Goal: Transaction & Acquisition: Purchase product/service

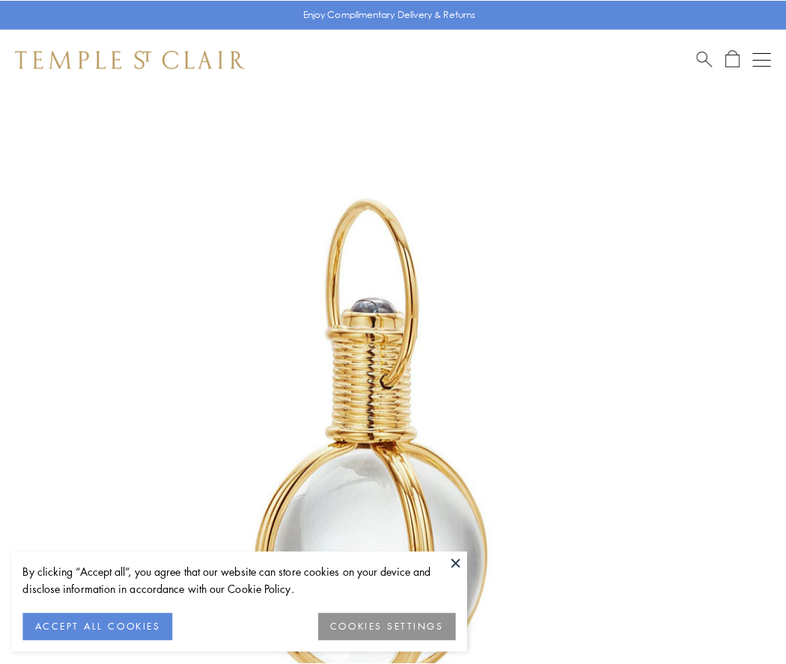
scroll to position [391, 0]
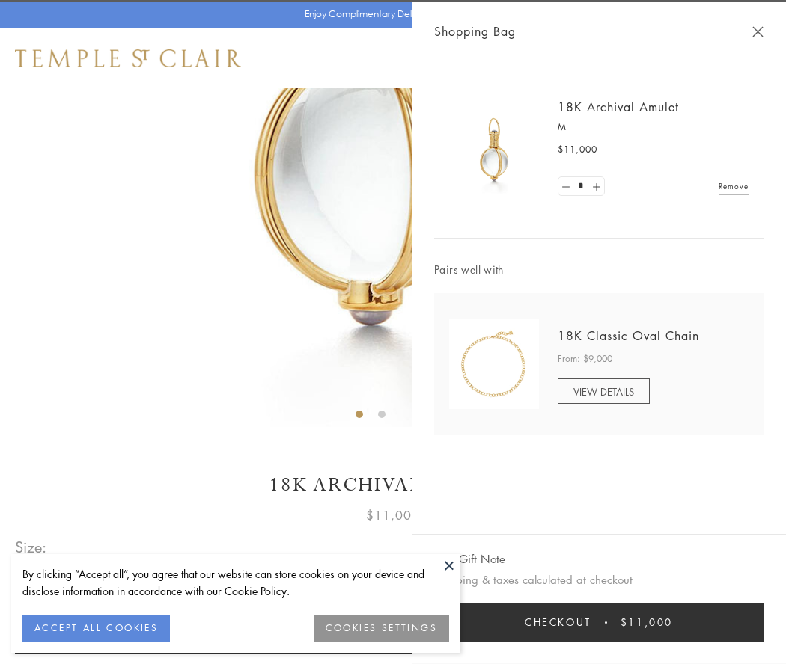
click at [599, 622] on button "Checkout $11,000" at bounding box center [598, 622] width 329 height 39
